Goal: Task Accomplishment & Management: Manage account settings

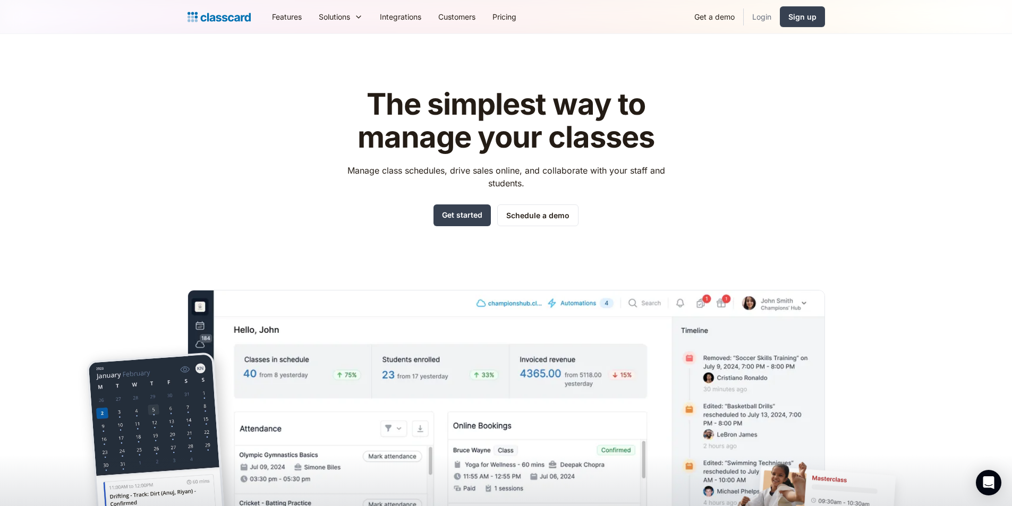
click at [762, 17] on link "Login" at bounding box center [761, 17] width 36 height 24
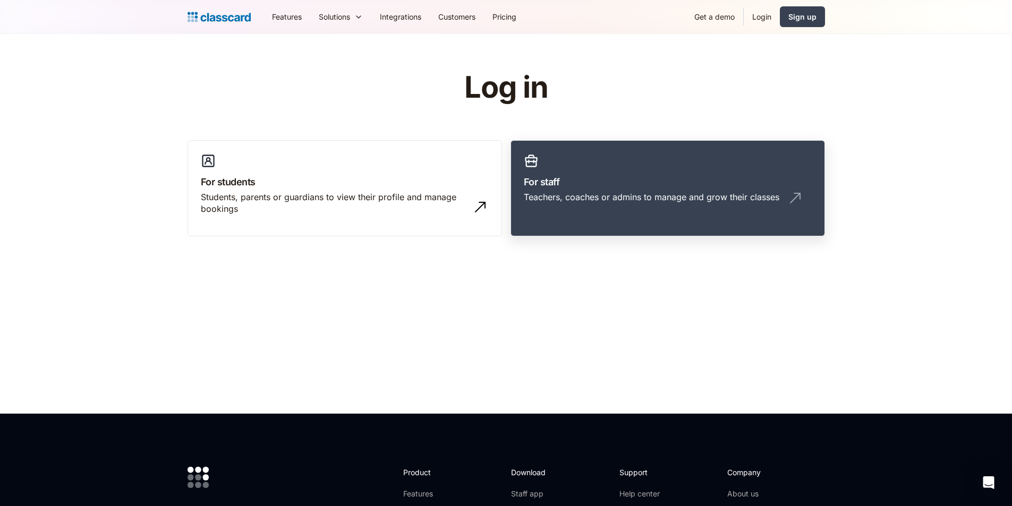
click at [679, 191] on div "Teachers, coaches or admins to manage and grow their classes" at bounding box center [651, 197] width 255 height 12
